Goal: Obtain resource: Obtain resource

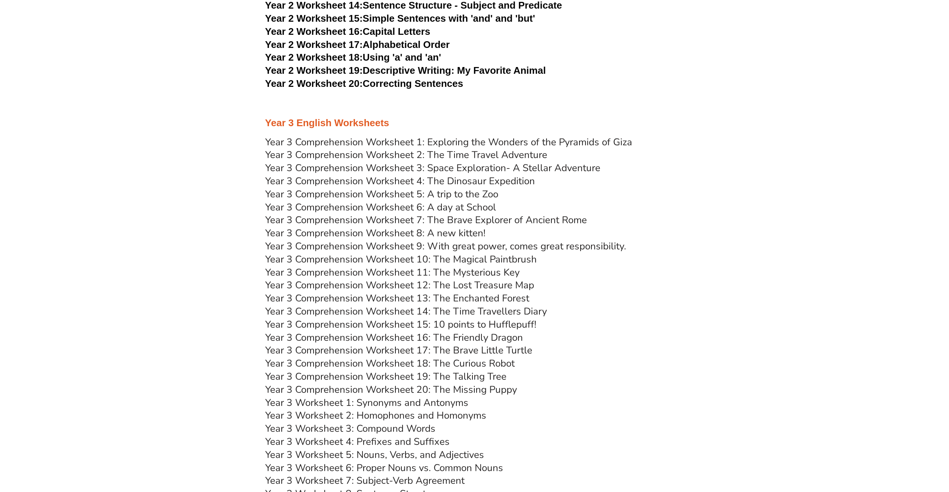
click at [453, 222] on link "Year 3 Comprehension Worksheet 7: The Brave Explorer of Ancient Rome" at bounding box center [426, 219] width 322 height 13
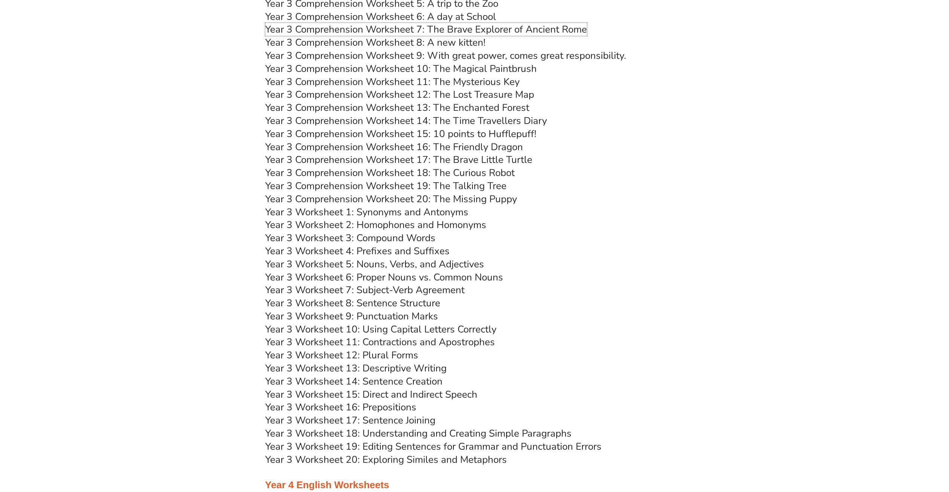
scroll to position [2282, 0]
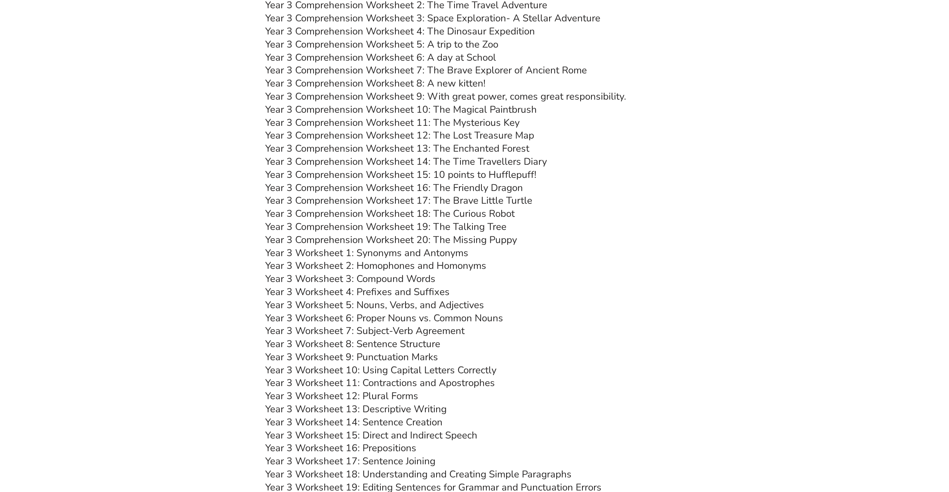
click at [407, 343] on link "Year 3 Worksheet 8: Sentence Structure" at bounding box center [352, 343] width 175 height 13
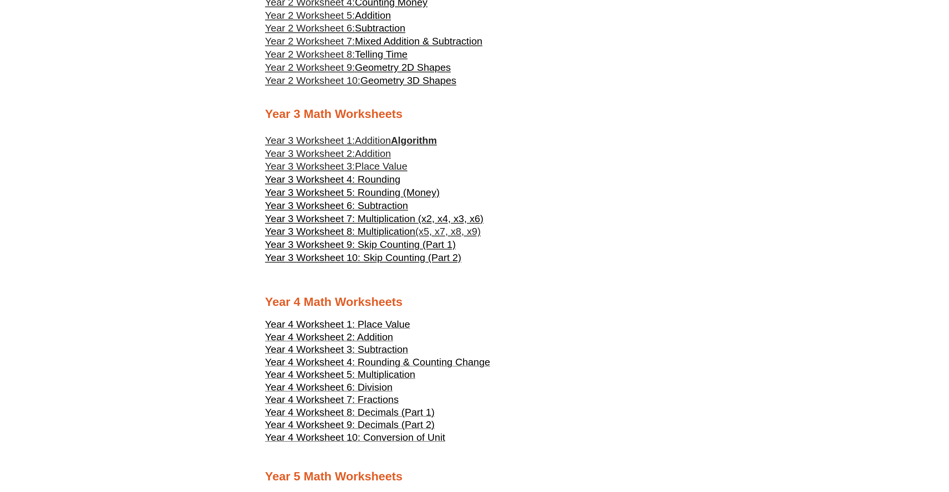
scroll to position [938, 0]
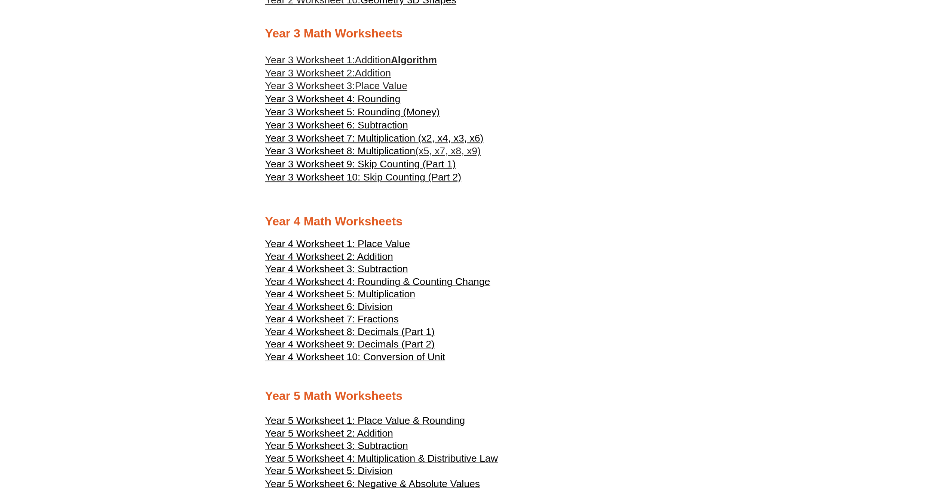
click at [374, 312] on span "Year 4 Worksheet 6: Division" at bounding box center [329, 306] width 128 height 11
click at [382, 324] on span "Year 4 Worksheet 7: Fractions" at bounding box center [332, 318] width 134 height 11
click at [387, 337] on span "Year 4 Worksheet 8: Decimals (Part 1)" at bounding box center [350, 331] width 170 height 11
click at [398, 362] on span "Year 4 Worksheet 10: Conversion of Unit" at bounding box center [355, 356] width 180 height 11
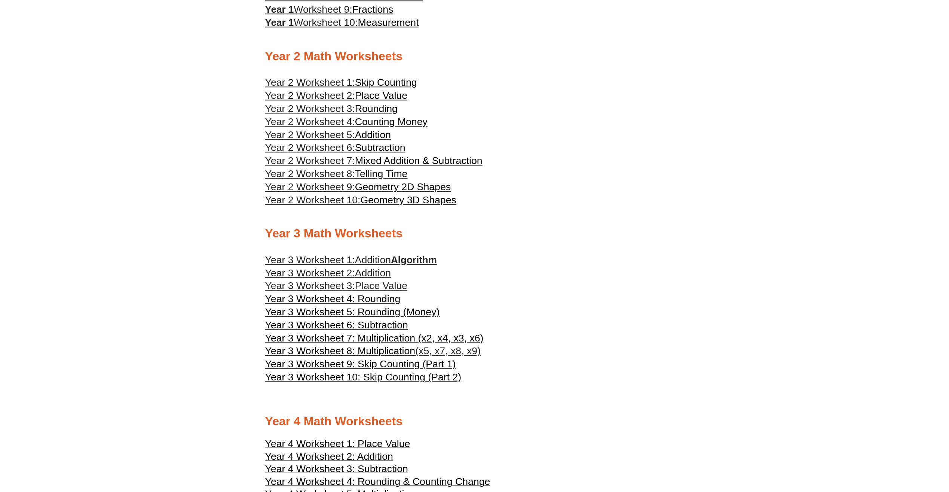
scroll to position [751, 0]
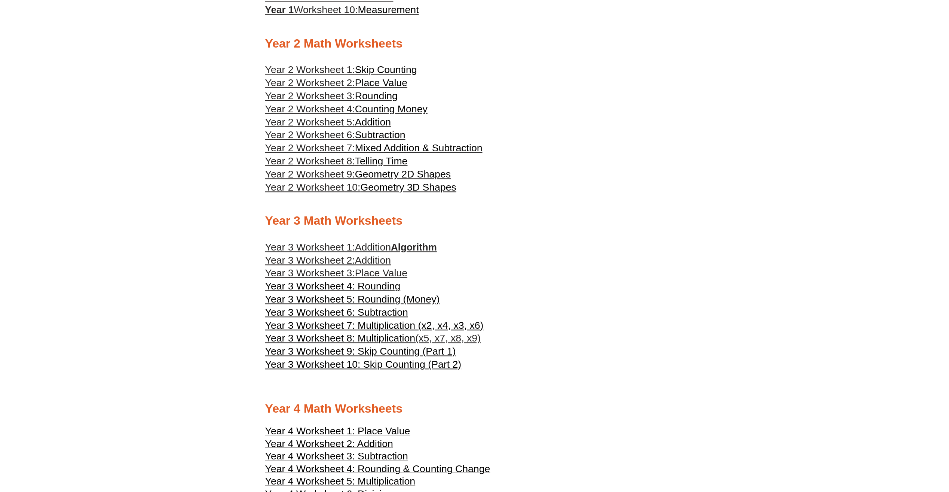
click at [393, 167] on span "Telling Time" at bounding box center [381, 160] width 53 height 11
